Goal: Complete application form: Complete application form

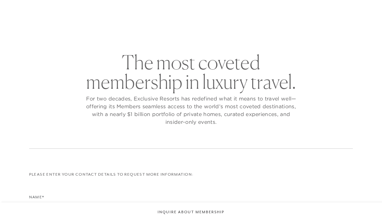
checkbox input "false"
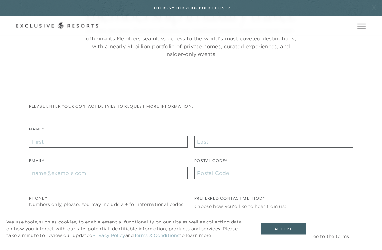
scroll to position [84, 0]
click at [47, 141] on input "Name*" at bounding box center [108, 141] width 159 height 12
type input "Suryaprabha"
type input "[PERSON_NAME]"
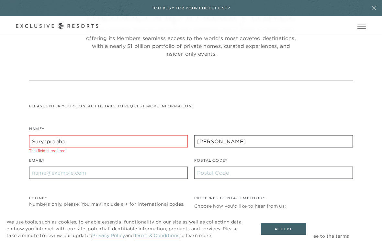
type input "95123"
type input "[EMAIL_ADDRESS][DOMAIN_NAME]"
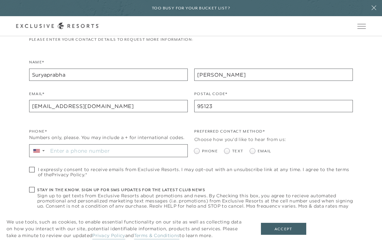
click at [64, 150] on input "Stay in the know. Sign up for sms updates for the latest club news Sign up to g…" at bounding box center [118, 151] width 140 height 12
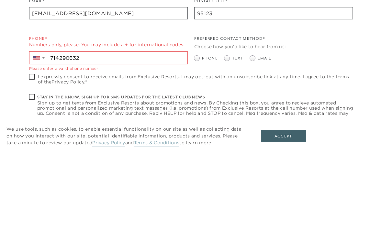
type input "[PHONE_NUMBER]"
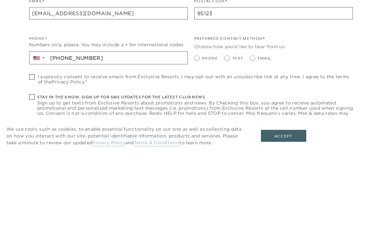
click at [201, 149] on span at bounding box center [198, 151] width 8 height 5
radio input "true"
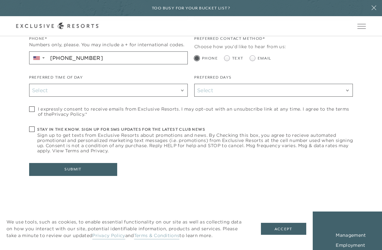
click at [38, 113] on span "I expressly consent to receive emails from Exclusive Resorts. I may opt-out wit…" at bounding box center [195, 111] width 315 height 10
click at [39, 114] on span "I expressly consent to receive emails from Exclusive Resorts. I may opt-out wit…" at bounding box center [195, 111] width 315 height 10
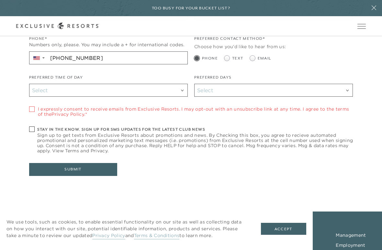
click at [36, 114] on label "I expressly consent to receive emails from Exclusive Resorts. I may opt-out wit…" at bounding box center [191, 111] width 324 height 10
checkbox input "true"
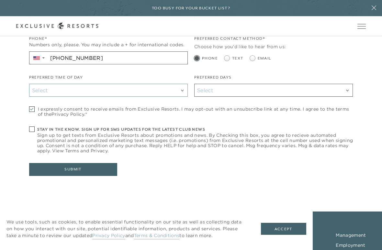
click at [54, 91] on div "Select" at bounding box center [108, 90] width 153 height 8
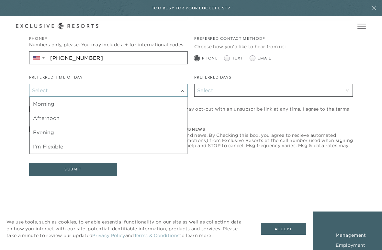
click at [51, 136] on div "Evening" at bounding box center [108, 132] width 157 height 14
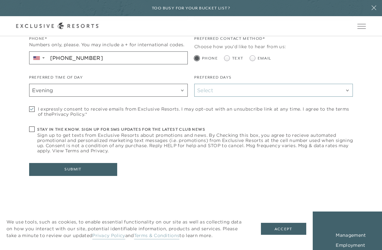
click at [218, 93] on div "Select" at bounding box center [273, 90] width 153 height 8
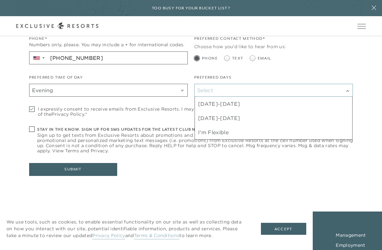
click at [235, 106] on div "[DATE]-[DATE]" at bounding box center [273, 104] width 157 height 14
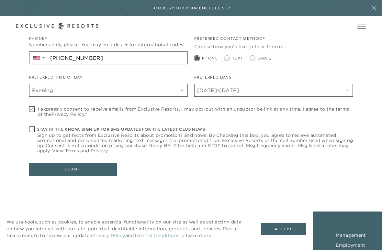
click at [83, 170] on button "Submit" at bounding box center [73, 169] width 88 height 13
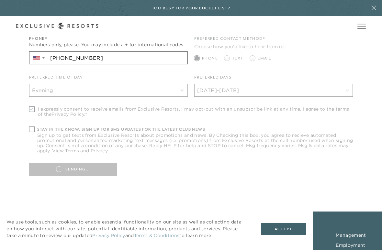
click at [356, 104] on div "The most coveted membership in luxury travel. For two decades, Exclusive Resort…" at bounding box center [191, 12] width 356 height 374
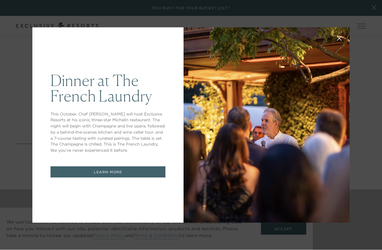
scroll to position [668, 0]
